Goal: Find specific page/section: Find specific page/section

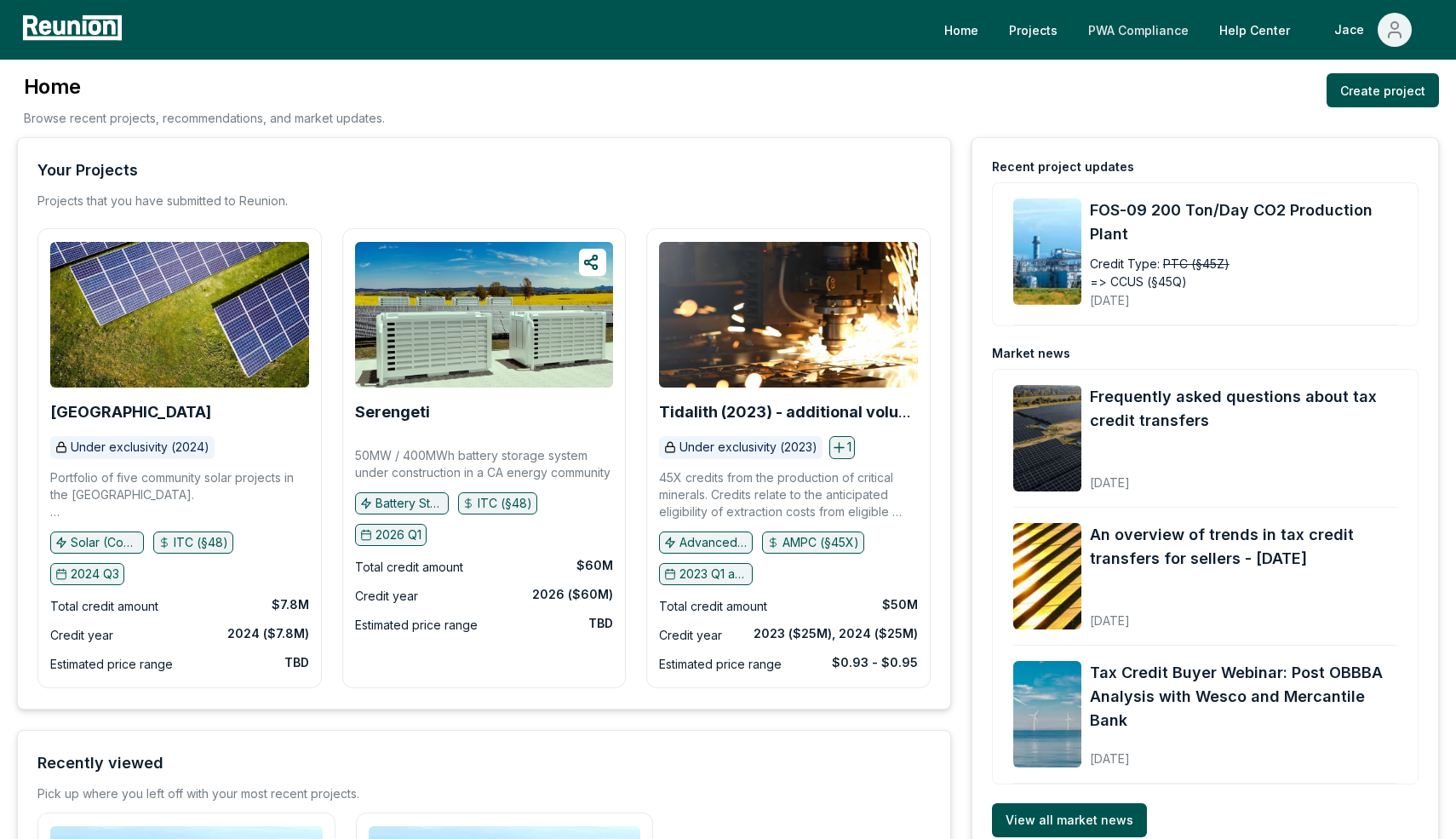
click at [1144, 31] on link "PWA Compliance" at bounding box center [1138, 29] width 128 height 34
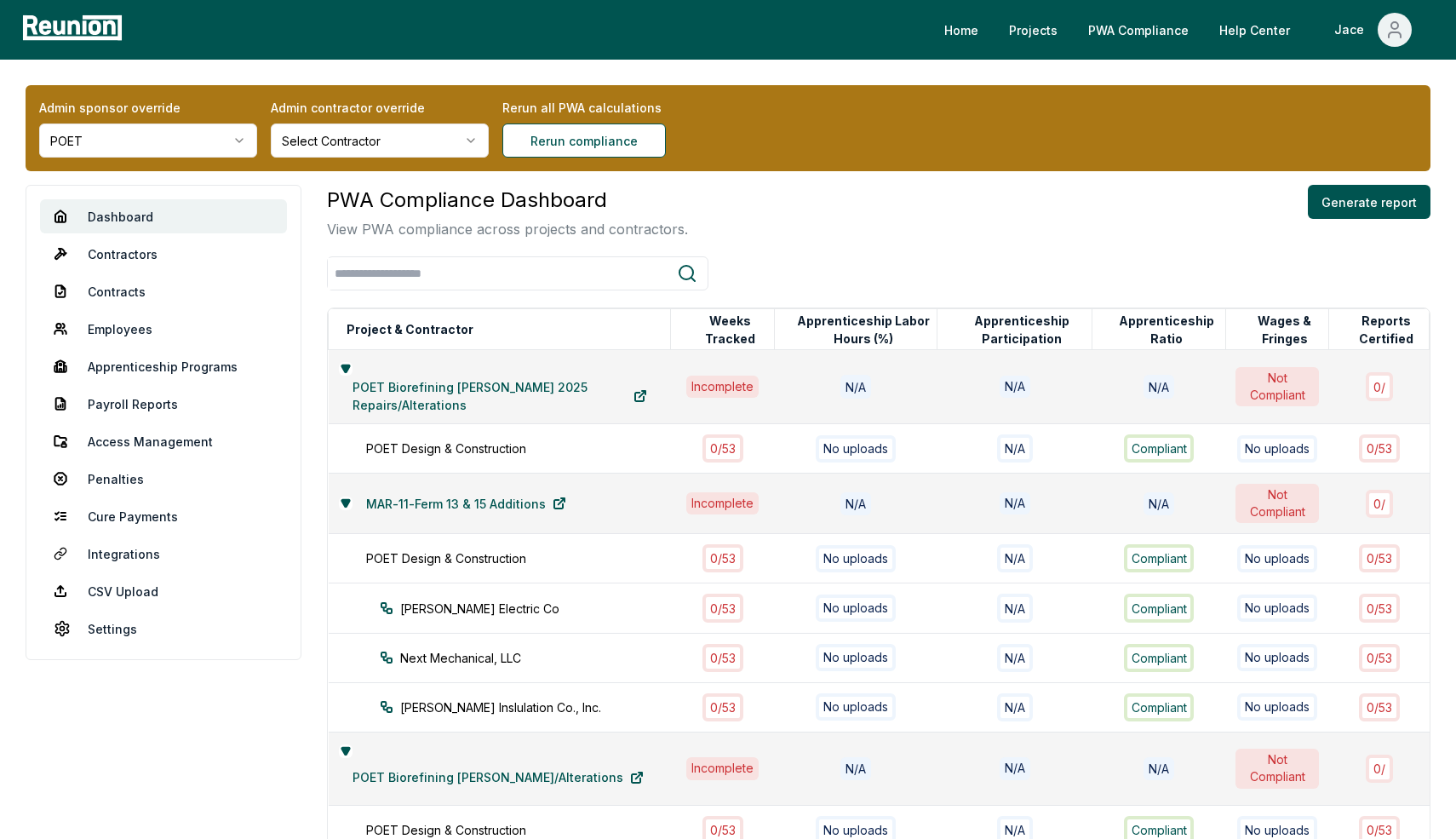
click at [904, 161] on div "Admin sponsor override POET Admin contractor override Select Contractor Rerun a…" at bounding box center [727, 128] width 1405 height 86
click at [1052, 23] on link "Projects" at bounding box center [1033, 29] width 75 height 34
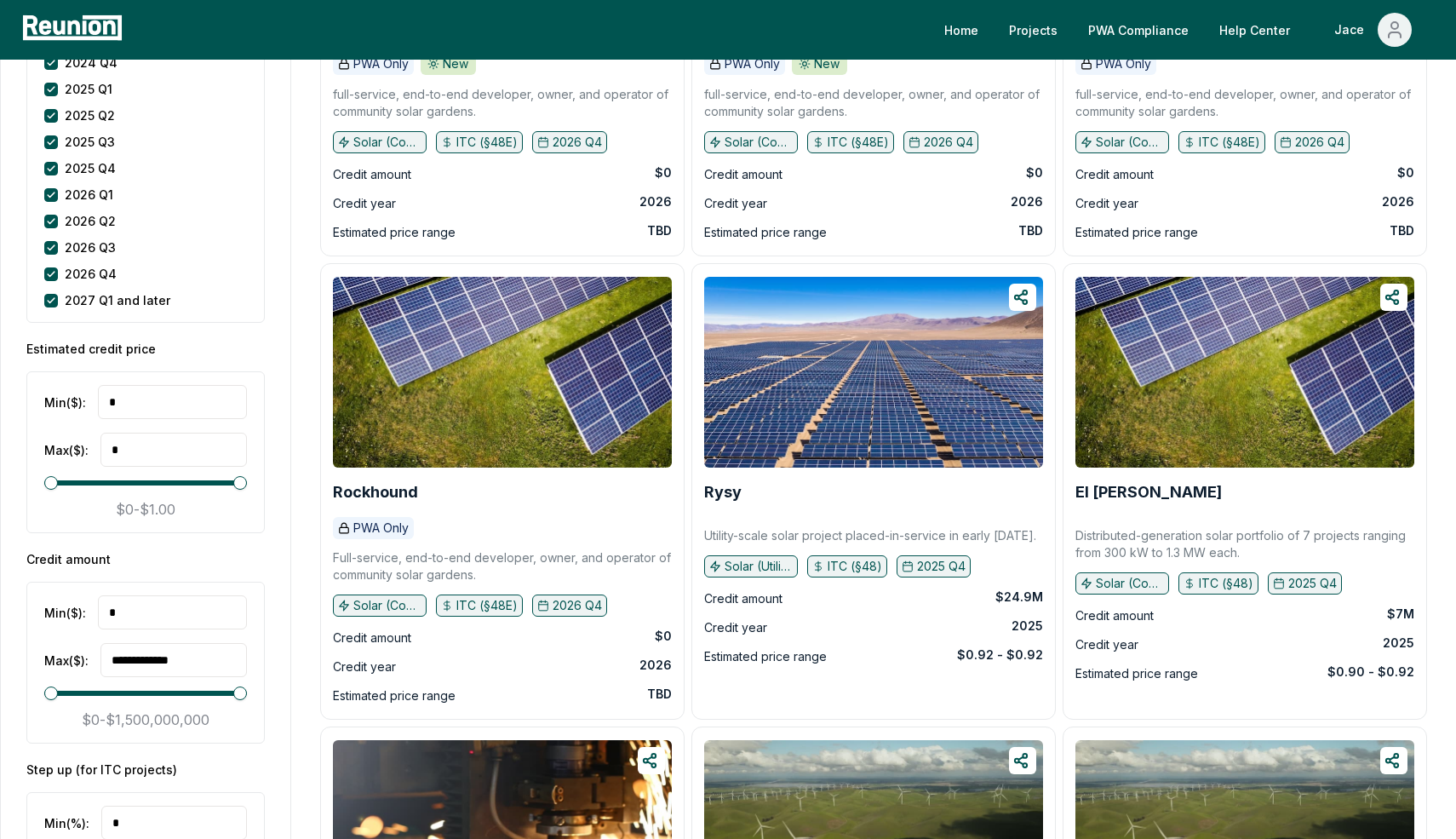
scroll to position [2661, 0]
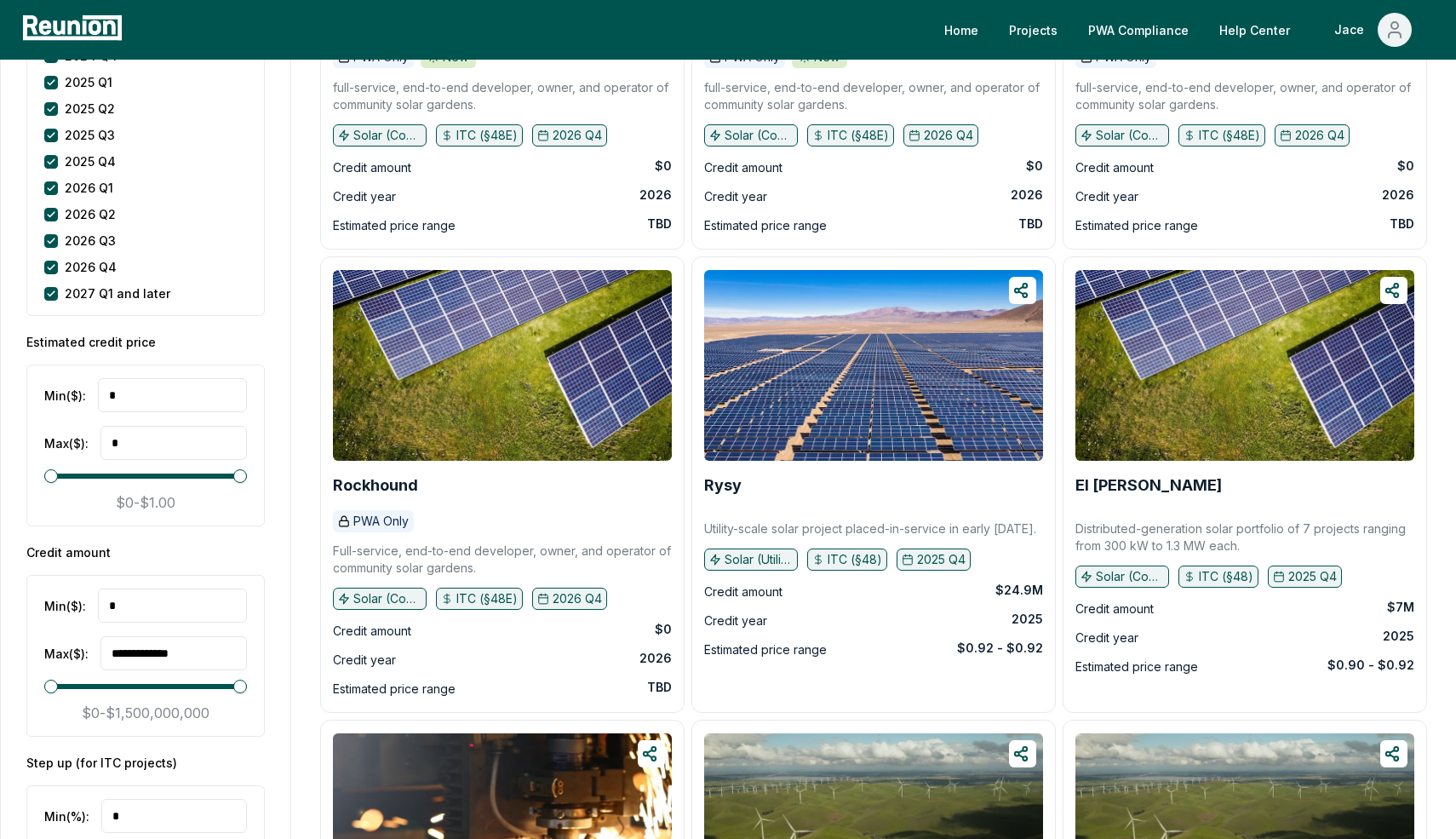
click at [693, 235] on div "Raven PWA Only New full-service, end-to-end developer, owner, and operator of c…" at bounding box center [874, 22] width 371 height 463
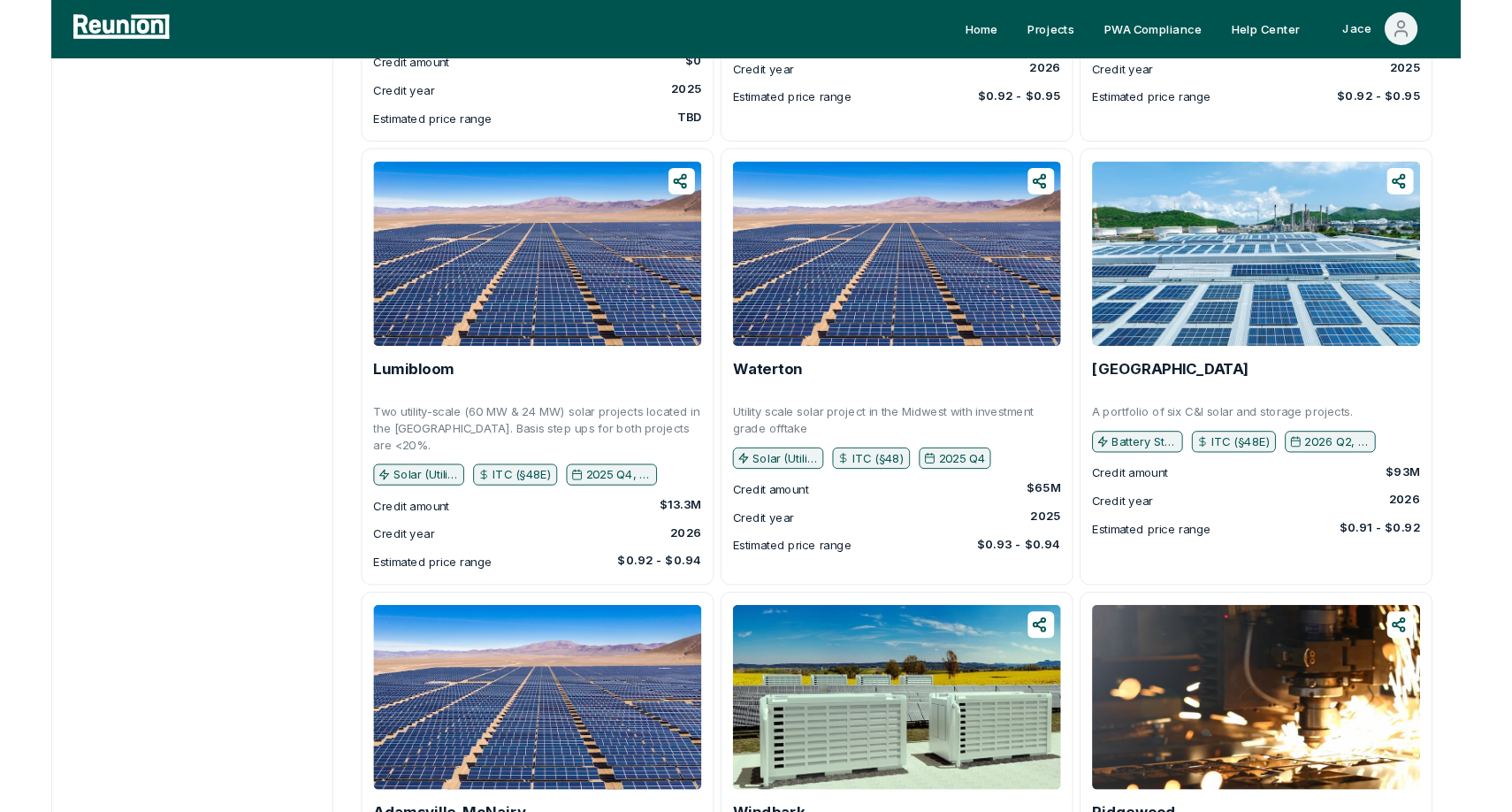
scroll to position [6174, 0]
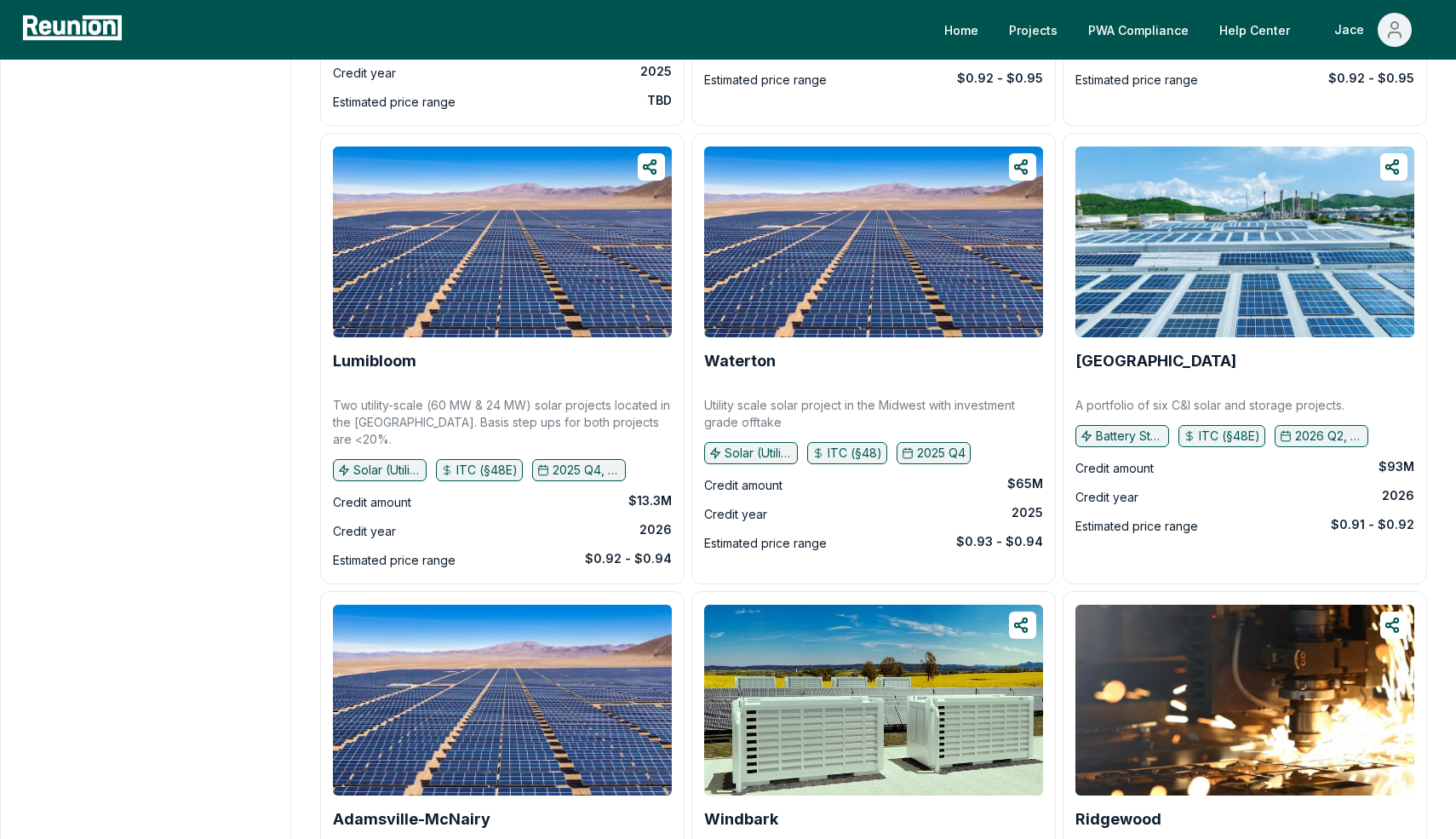
click at [680, 466] on div "Lumibloom Two utility-scale (60 MW & 24 MW) solar projects located in the Pacif…" at bounding box center [502, 358] width 364 height 451
